Goal: Information Seeking & Learning: Learn about a topic

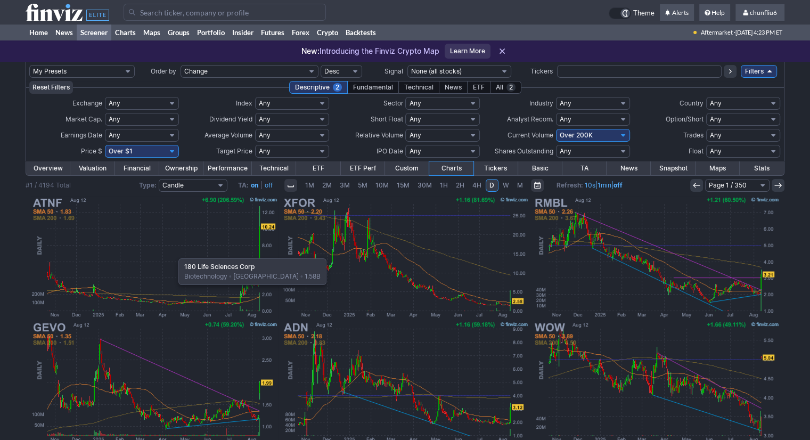
click at [173, 254] on img at bounding box center [154, 257] width 249 height 125
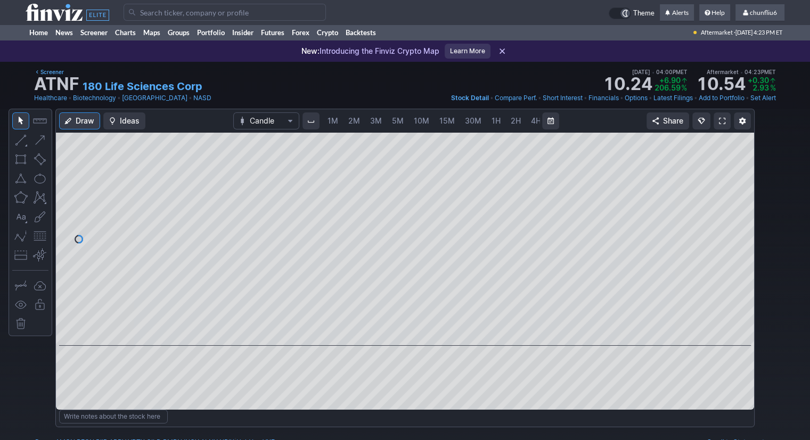
scroll to position [0, 55]
click at [722, 119] on span at bounding box center [722, 121] width 6 height 9
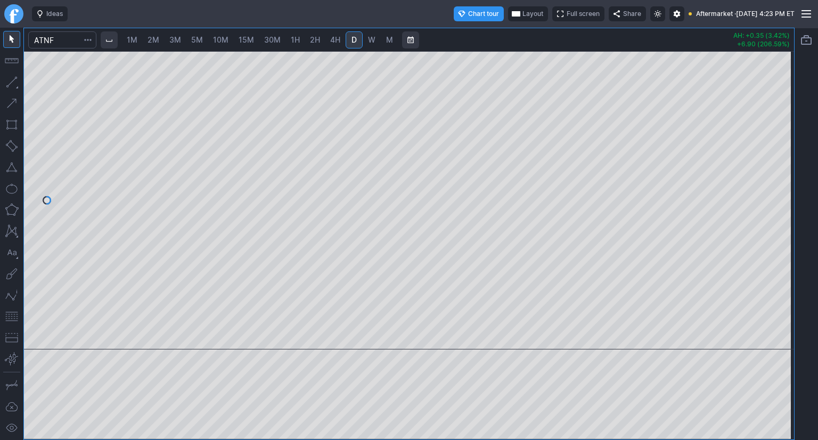
click at [152, 45] on link "2M" at bounding box center [153, 39] width 21 height 17
drag, startPoint x: 783, startPoint y: 236, endPoint x: 778, endPoint y: 223, distance: 14.8
click at [778, 223] on div at bounding box center [783, 198] width 22 height 272
click at [769, 189] on div at bounding box center [409, 200] width 770 height 298
click at [157, 41] on span "2M" at bounding box center [154, 39] width 12 height 9
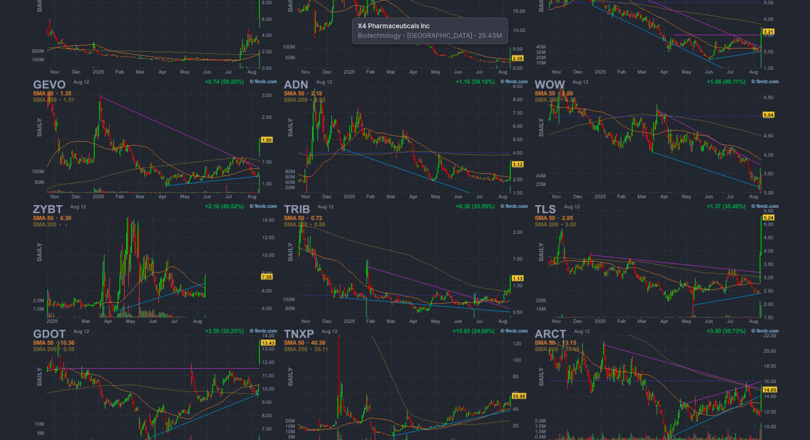
scroll to position [266, 0]
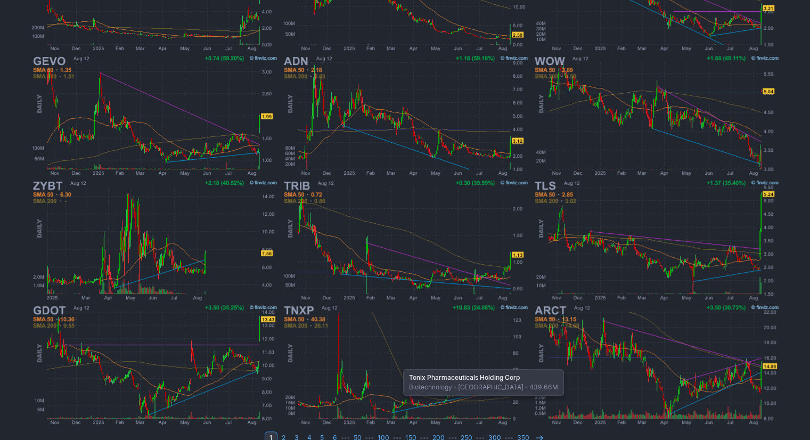
click at [398, 364] on img at bounding box center [405, 365] width 249 height 125
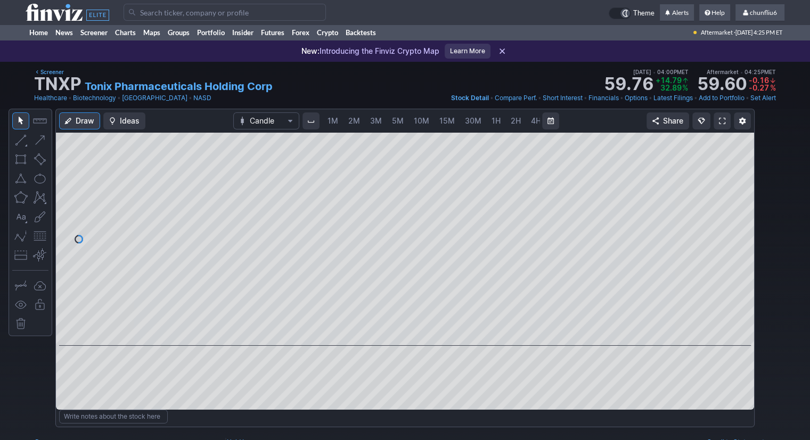
scroll to position [0, 55]
click at [340, 125] on span "5M" at bounding box center [343, 120] width 12 height 9
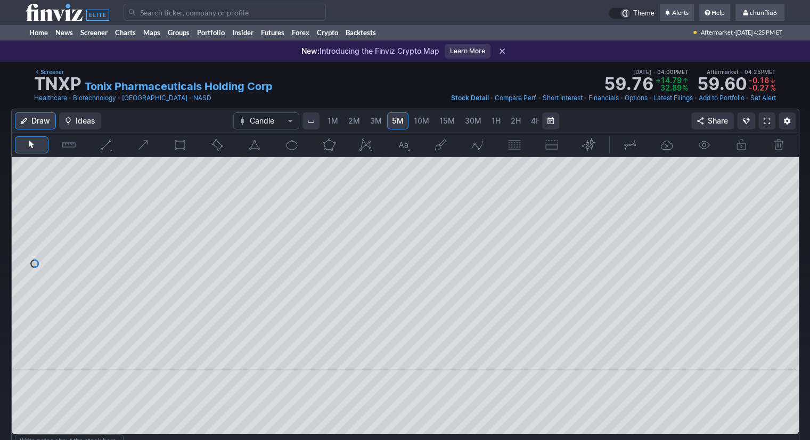
click at [334, 124] on span "1M" at bounding box center [333, 120] width 11 height 9
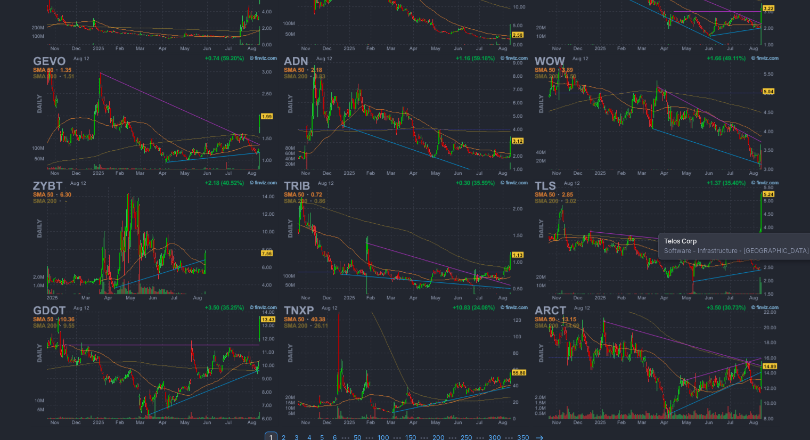
click at [653, 227] on img at bounding box center [656, 240] width 249 height 125
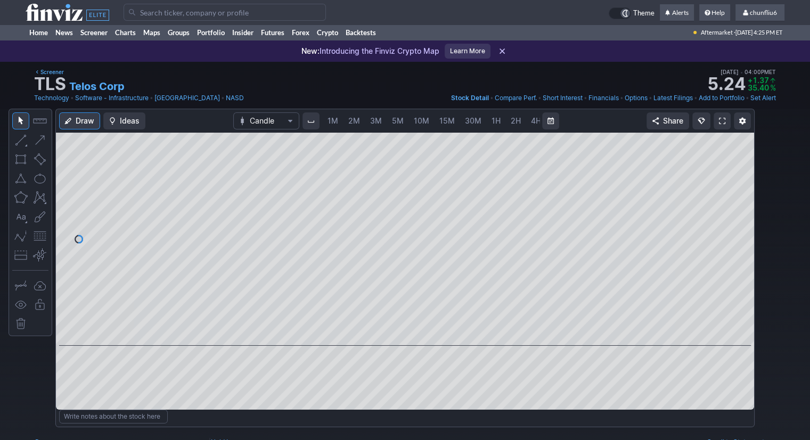
scroll to position [0, 55]
click at [342, 120] on span "5M" at bounding box center [343, 120] width 12 height 9
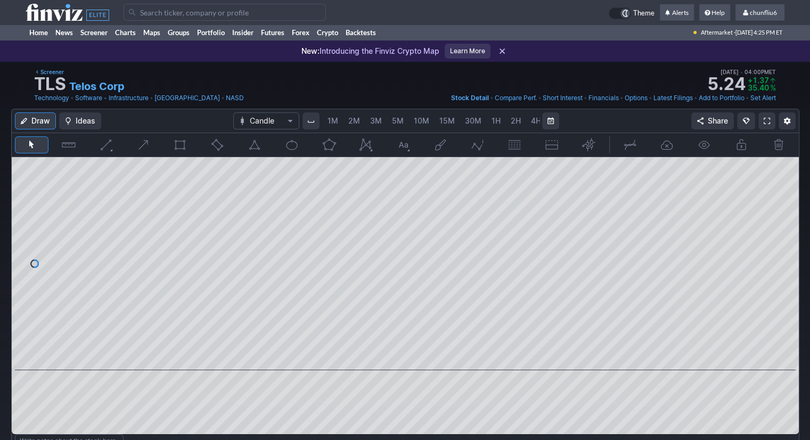
scroll to position [0, 55]
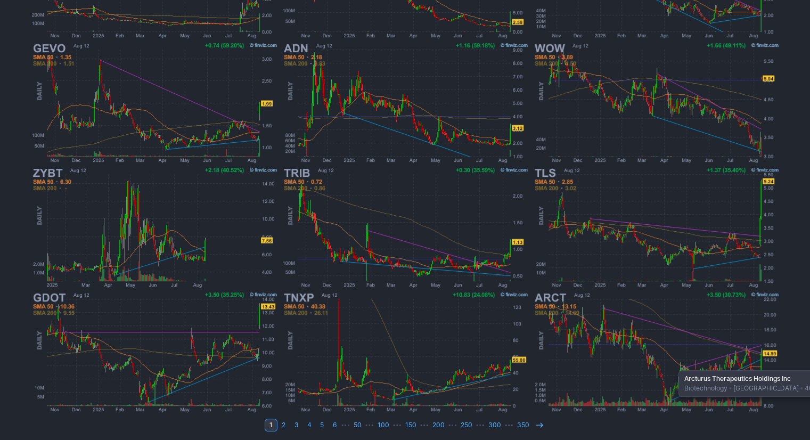
scroll to position [281, 0]
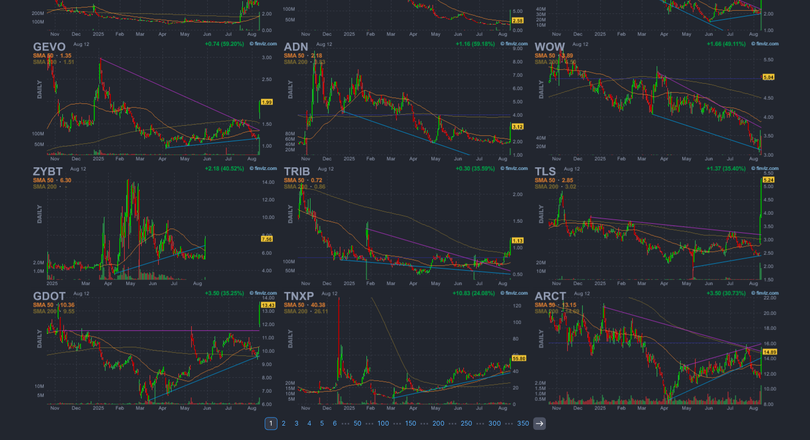
click at [535, 421] on icon at bounding box center [539, 423] width 9 height 9
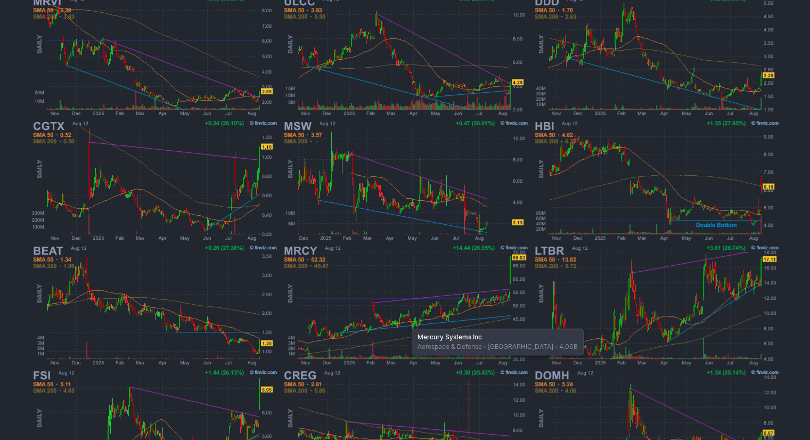
scroll to position [281, 0]
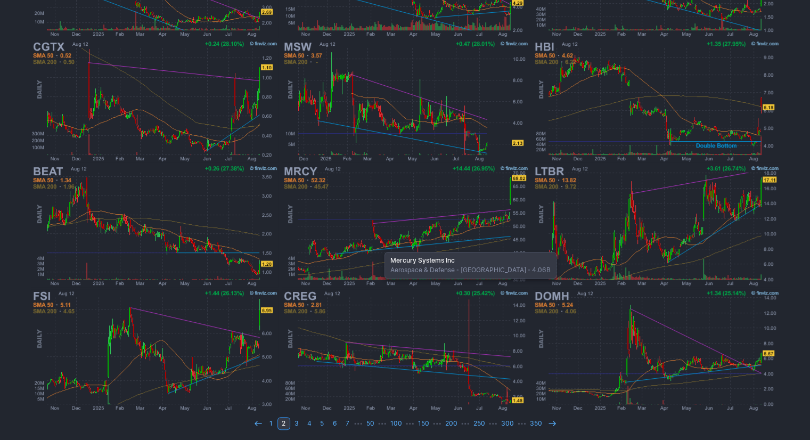
click at [379, 247] on img at bounding box center [405, 226] width 249 height 125
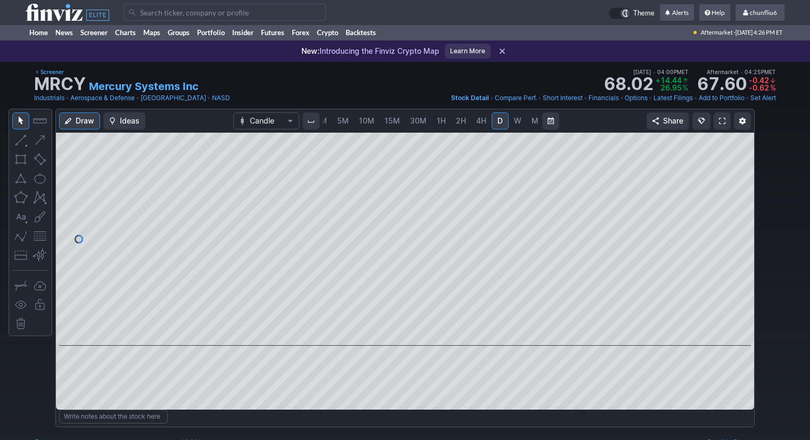
click at [340, 120] on span "5M" at bounding box center [343, 120] width 12 height 9
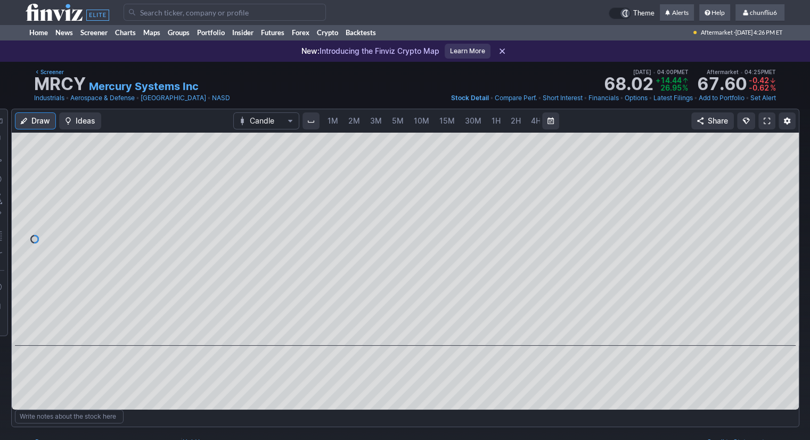
scroll to position [0, 55]
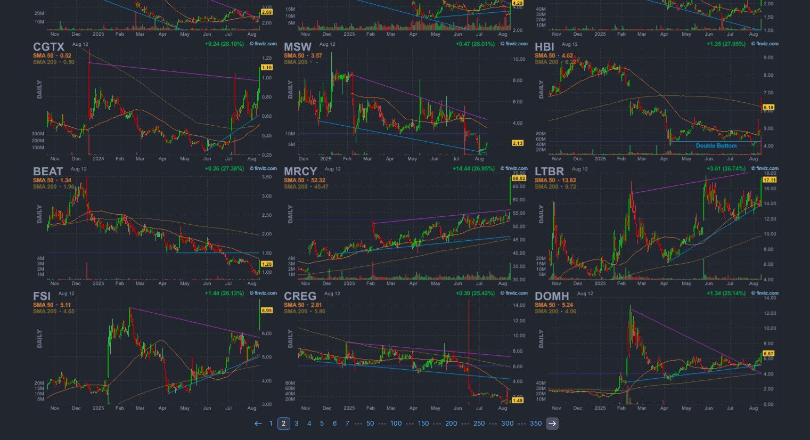
click at [549, 421] on use at bounding box center [552, 423] width 7 height 5
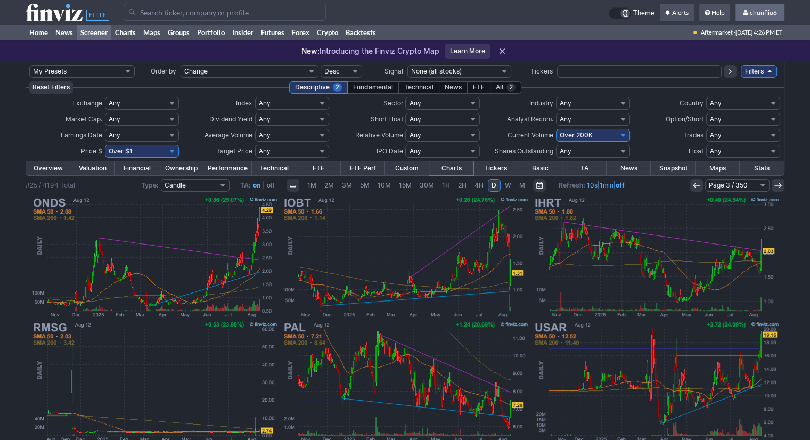
click at [761, 10] on span "chunfliu6" at bounding box center [763, 13] width 27 height 8
click at [742, 80] on link "Sign Out" at bounding box center [755, 78] width 60 height 17
